Goal: Task Accomplishment & Management: Manage account settings

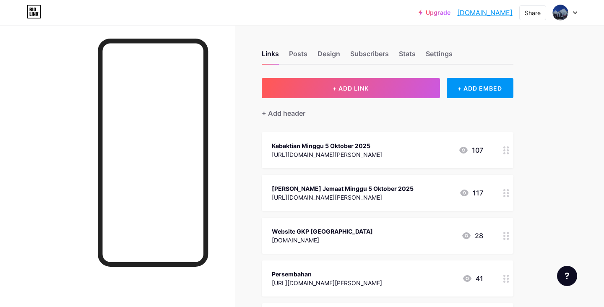
click at [322, 149] on div "Kebaktian Minggu 5 Oktober 2025" at bounding box center [327, 145] width 110 height 9
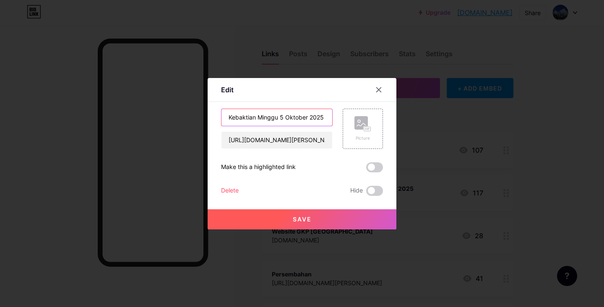
click at [283, 117] on input "Kebaktian Minggu 5 Oktober 2025" at bounding box center [277, 117] width 111 height 17
type input "Kebaktian Minggu 12 Oktober 2025"
click at [293, 141] on input "[URL][DOMAIN_NAME][PERSON_NAME]" at bounding box center [277, 140] width 111 height 17
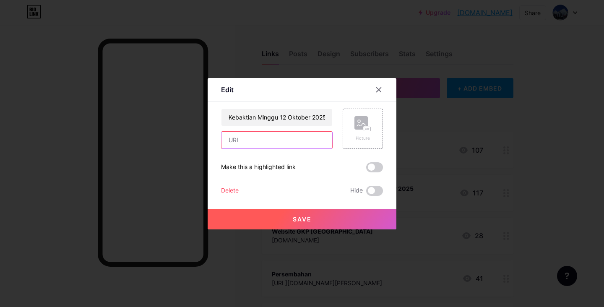
paste input "[URL][DOMAIN_NAME][PERSON_NAME]"
type input "[URL][DOMAIN_NAME][PERSON_NAME]"
click at [297, 223] on button "Save" at bounding box center [302, 219] width 189 height 20
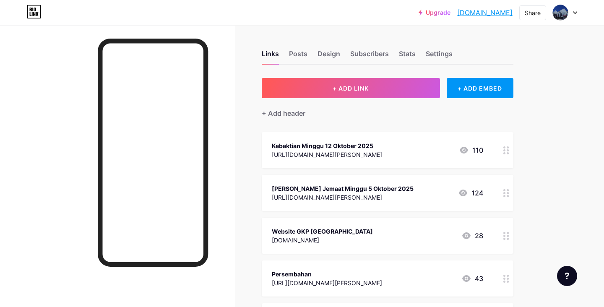
click at [289, 188] on div "[PERSON_NAME] Jemaat Minggu 5 Oktober 2025" at bounding box center [343, 188] width 142 height 9
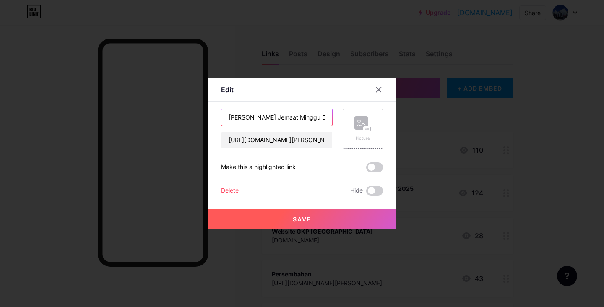
click at [294, 117] on input "[PERSON_NAME] Jemaat Minggu 5 Oktober 2025" at bounding box center [277, 117] width 111 height 17
type input "[PERSON_NAME] Jemaat Minggu 12 Oktober 2025"
click at [293, 143] on input "[URL][DOMAIN_NAME][PERSON_NAME]" at bounding box center [277, 140] width 111 height 17
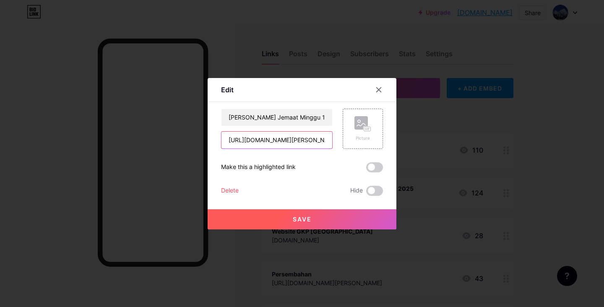
click at [293, 143] on input "[URL][DOMAIN_NAME][PERSON_NAME]" at bounding box center [277, 140] width 111 height 17
paste input "[URL][DOMAIN_NAME][PERSON_NAME]"
type input "[URL][DOMAIN_NAME][PERSON_NAME]"
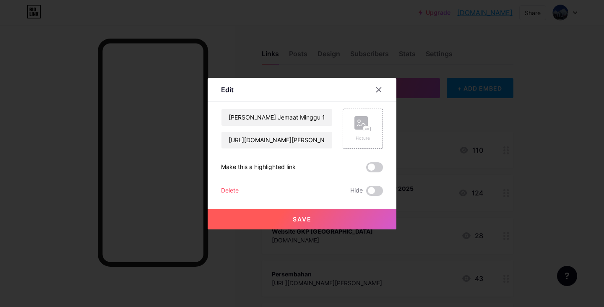
click at [295, 220] on span "Save" at bounding box center [302, 219] width 19 height 7
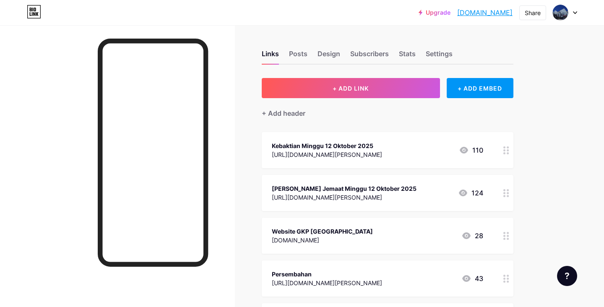
click at [575, 14] on icon at bounding box center [575, 12] width 4 height 3
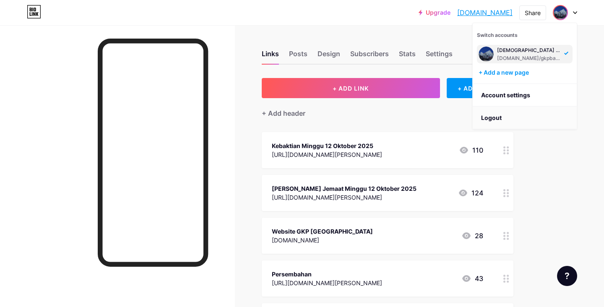
click at [503, 118] on li "Logout" at bounding box center [525, 118] width 104 height 23
